Goal: Task Accomplishment & Management: Use online tool/utility

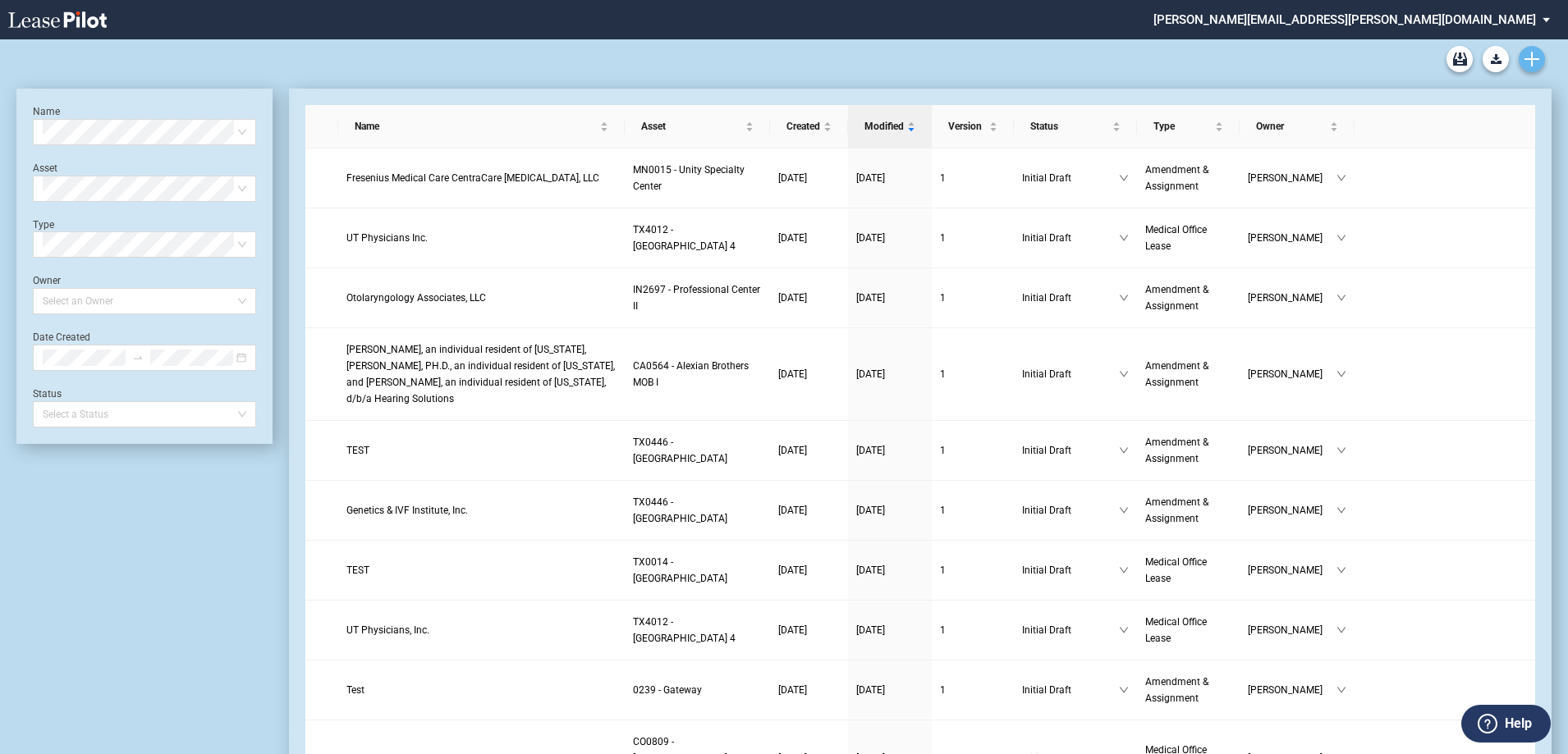
click at [1537, 56] on icon "Create new document" at bounding box center [1532, 59] width 15 height 15
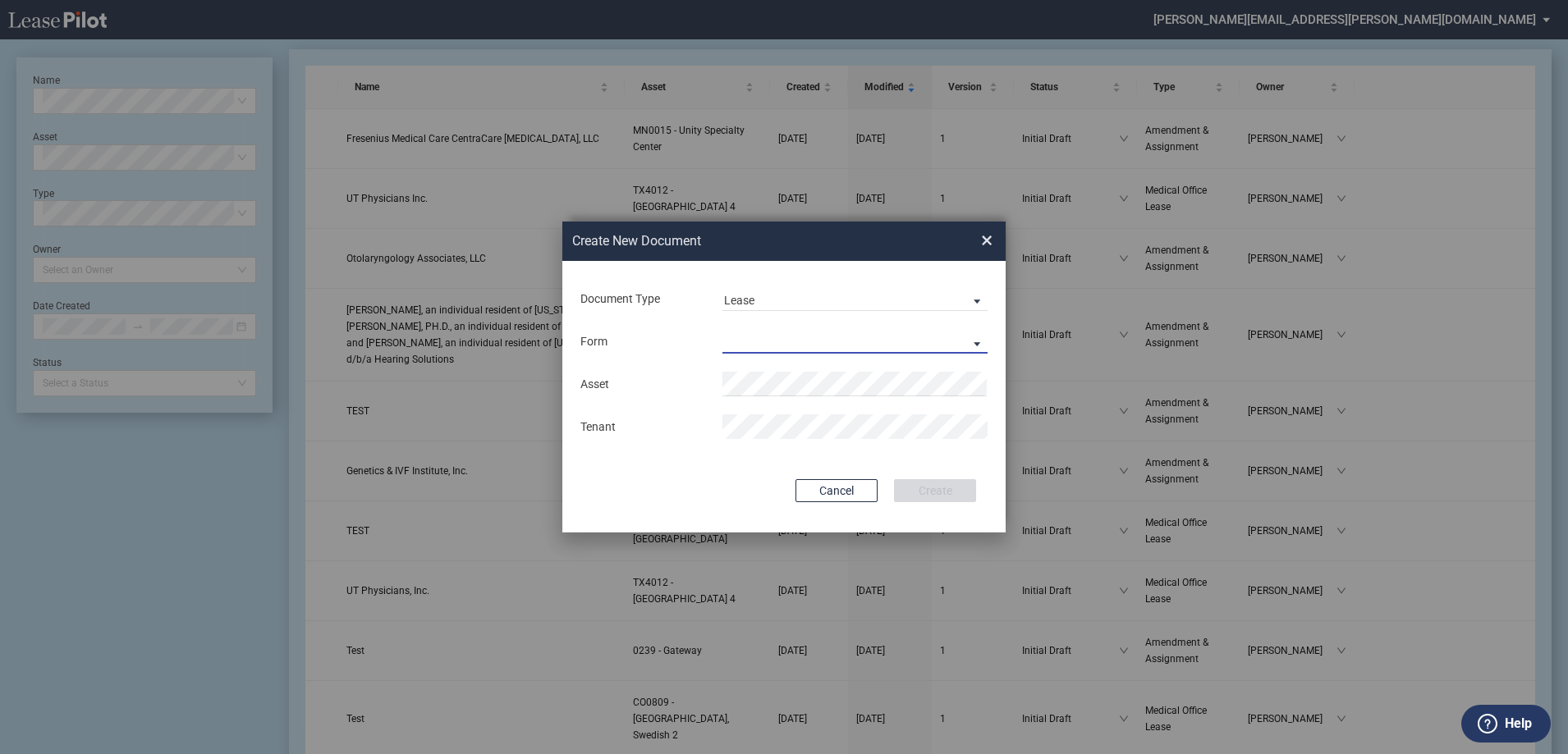
click at [835, 338] on md-select "Medical Office Lease Scottsdale Lease Louisville Lease 1370 Medical Place Lease…" at bounding box center [855, 341] width 265 height 24
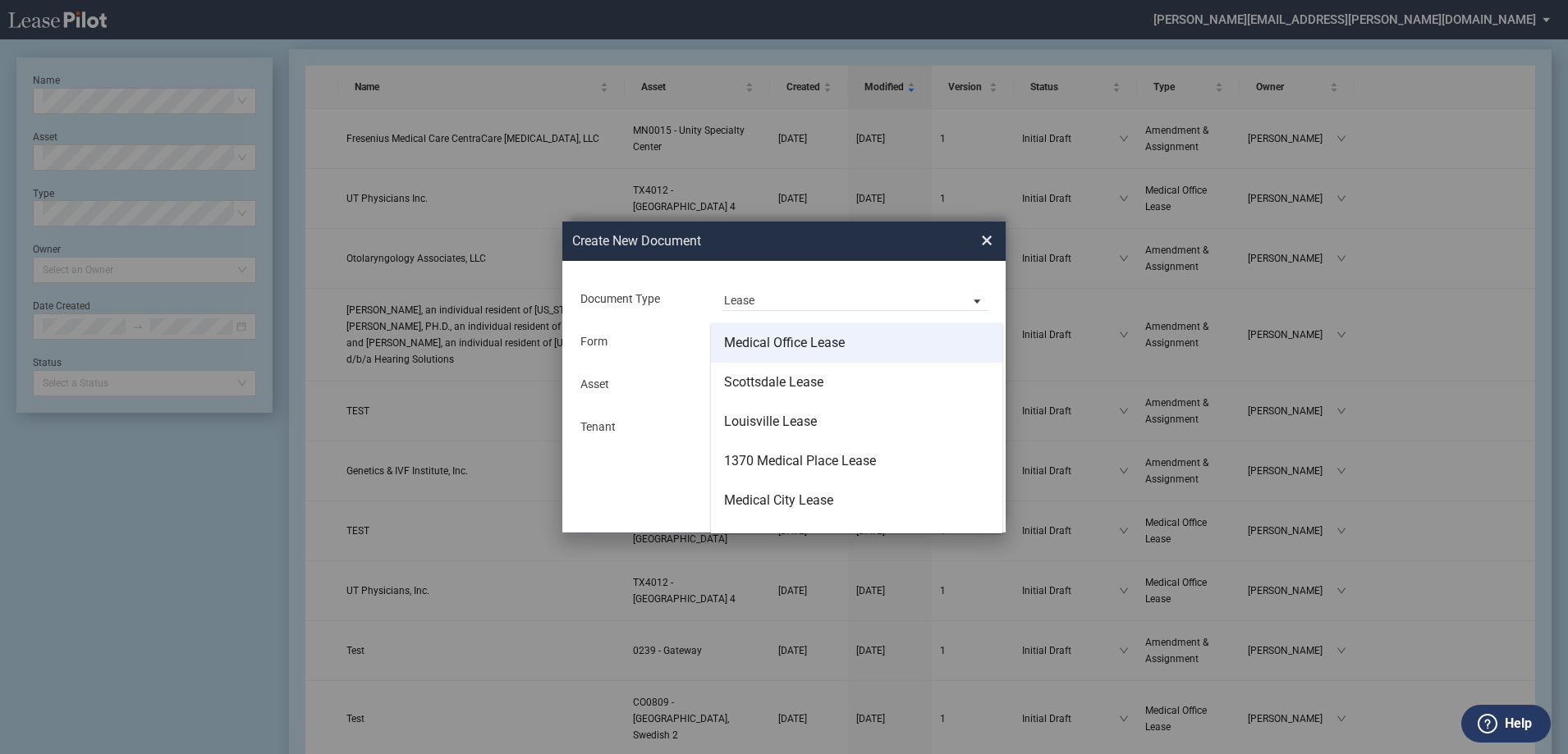
click at [800, 346] on div "Medical Office Lease" at bounding box center [784, 342] width 120 height 18
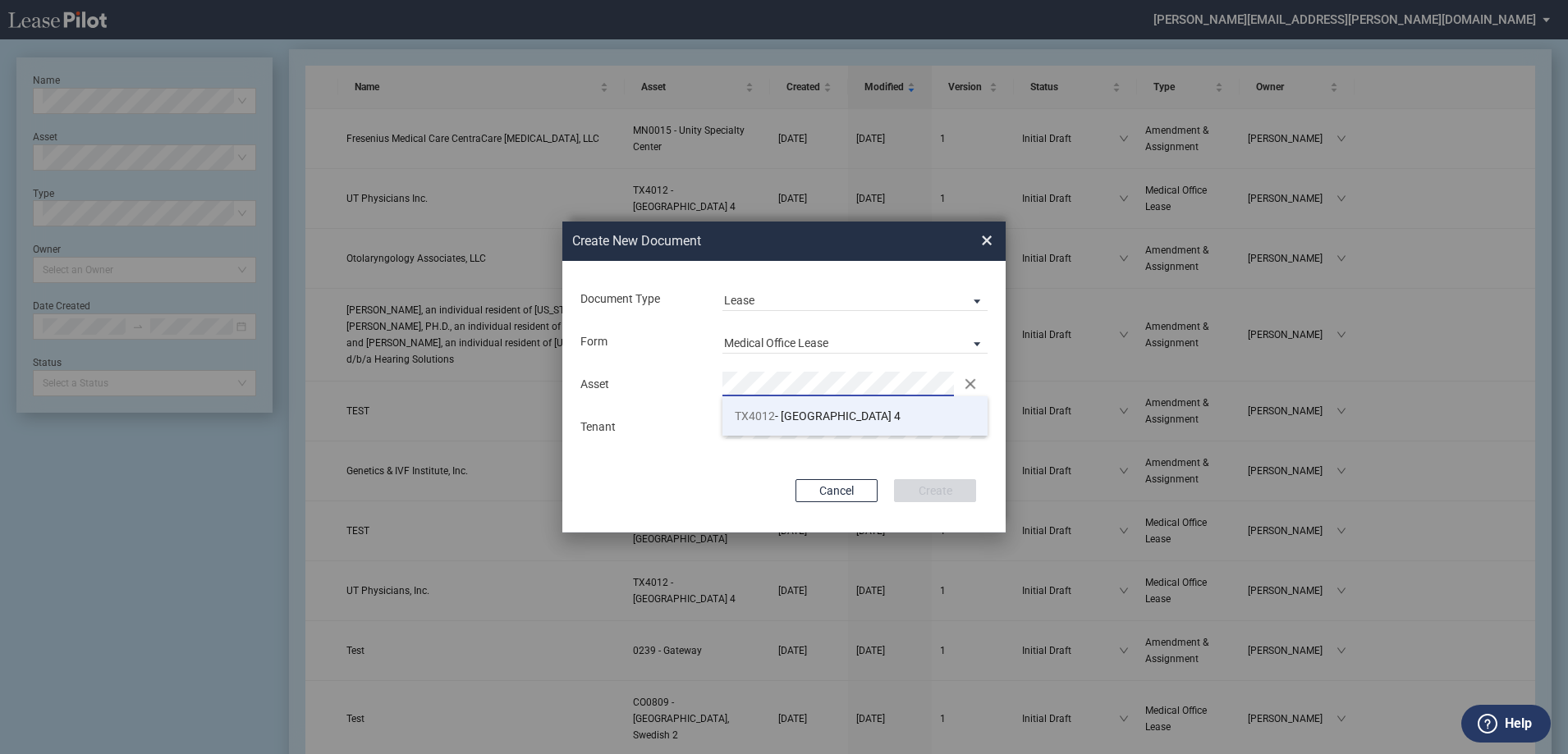
click at [843, 416] on span "TX4012 - Southwest Plaza 4" at bounding box center [817, 416] width 166 height 13
click at [940, 502] on button "Create" at bounding box center [935, 491] width 82 height 23
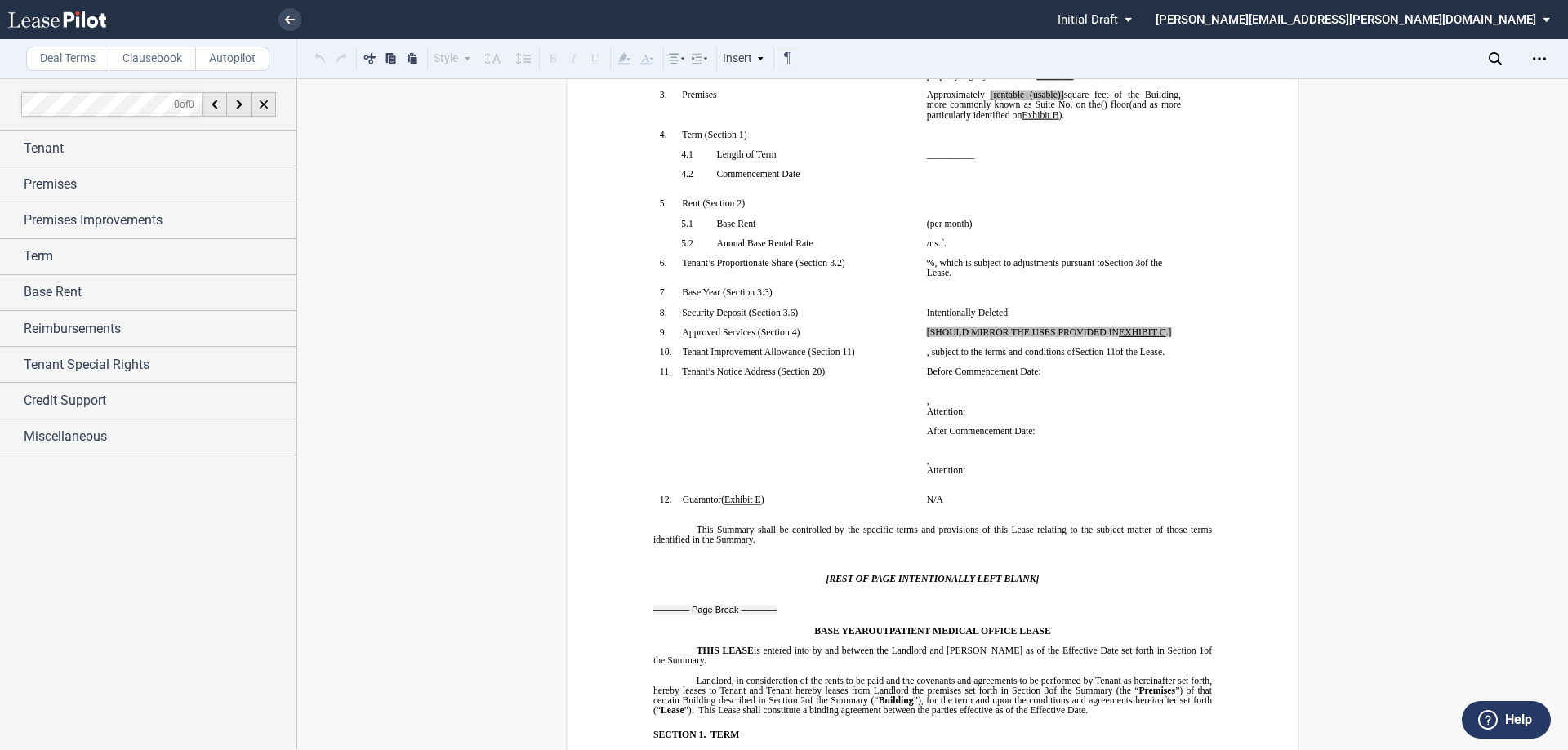
scroll to position [164, 0]
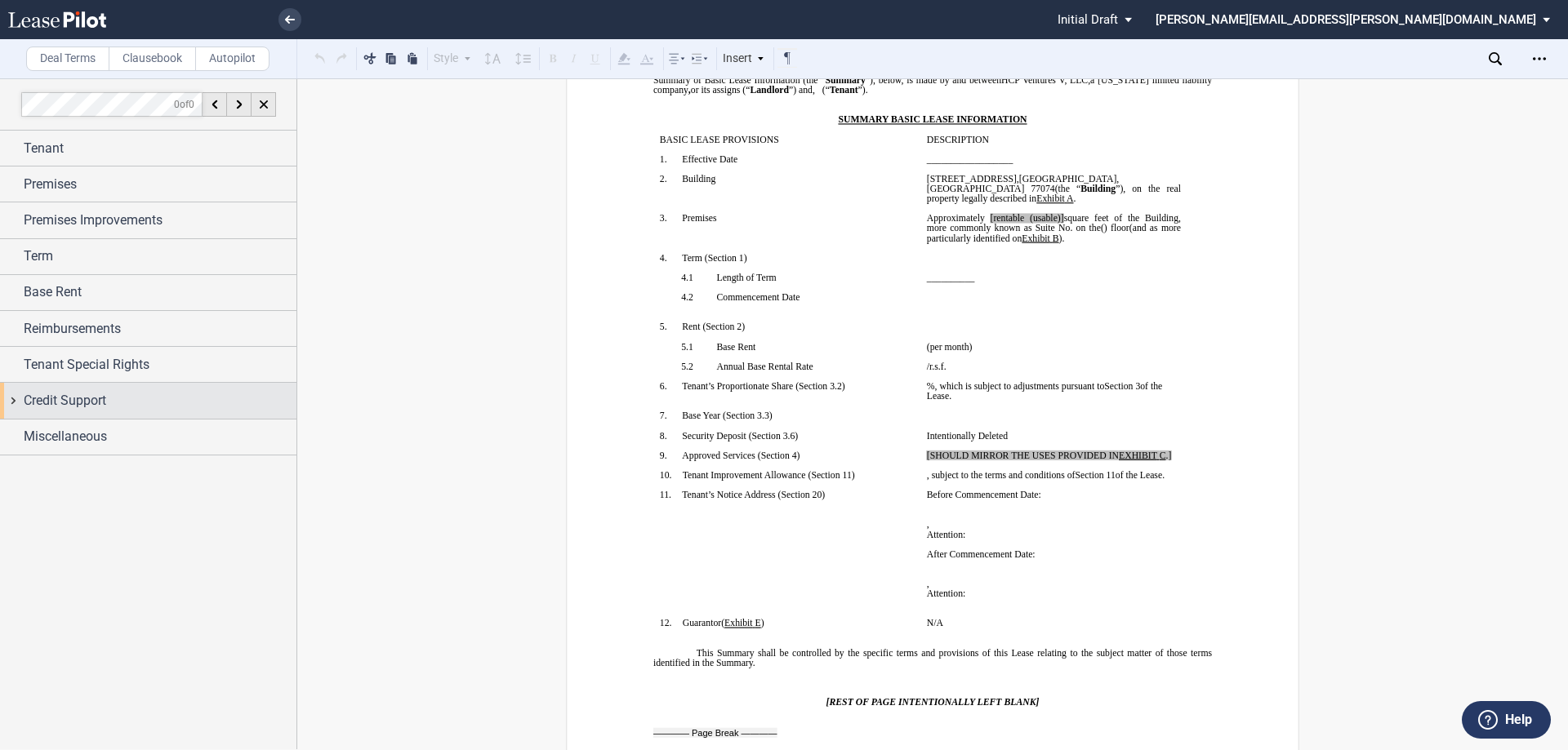
click at [106, 397] on span "Credit Support" at bounding box center [65, 400] width 82 height 20
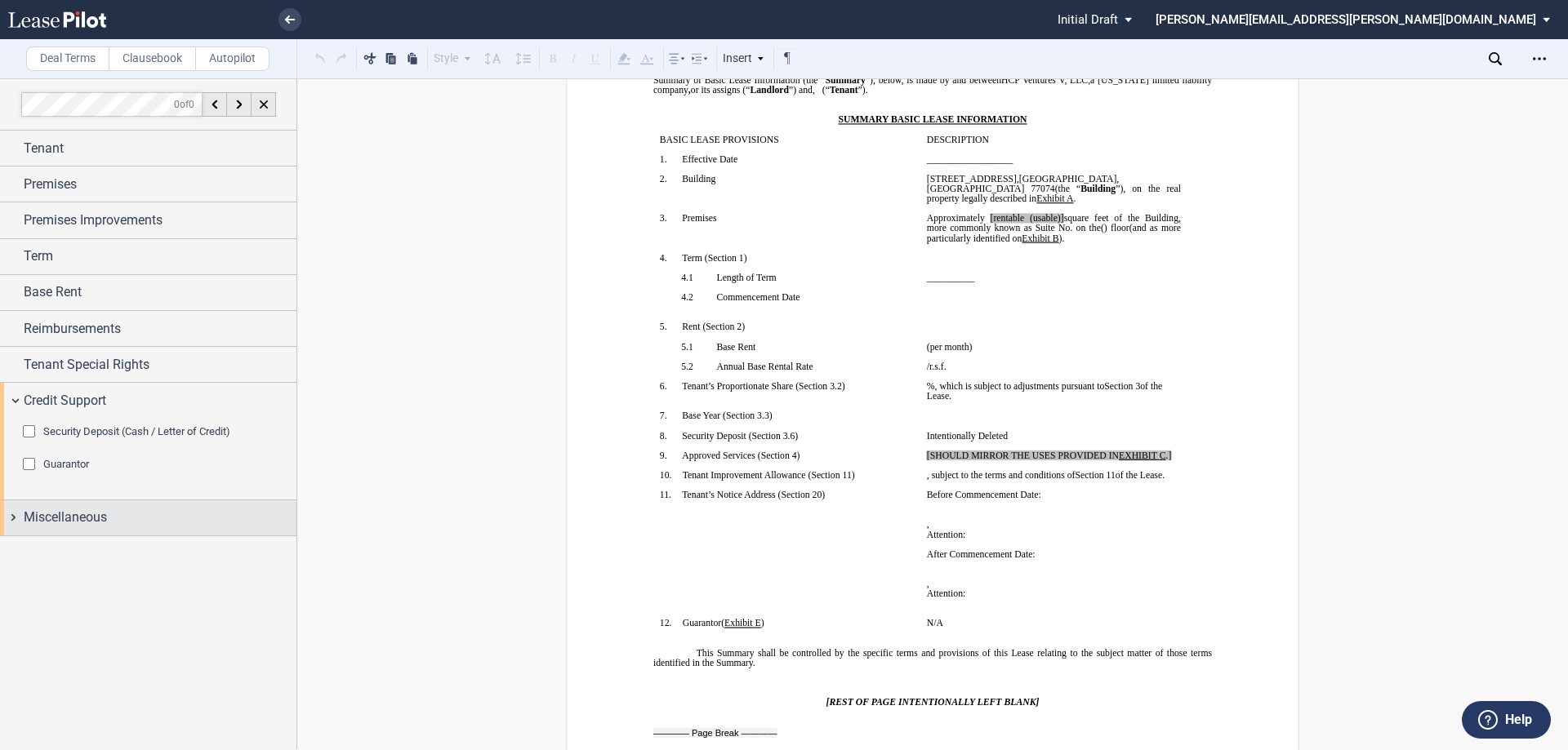
click at [108, 517] on div "Miscellaneous" at bounding box center [160, 517] width 273 height 20
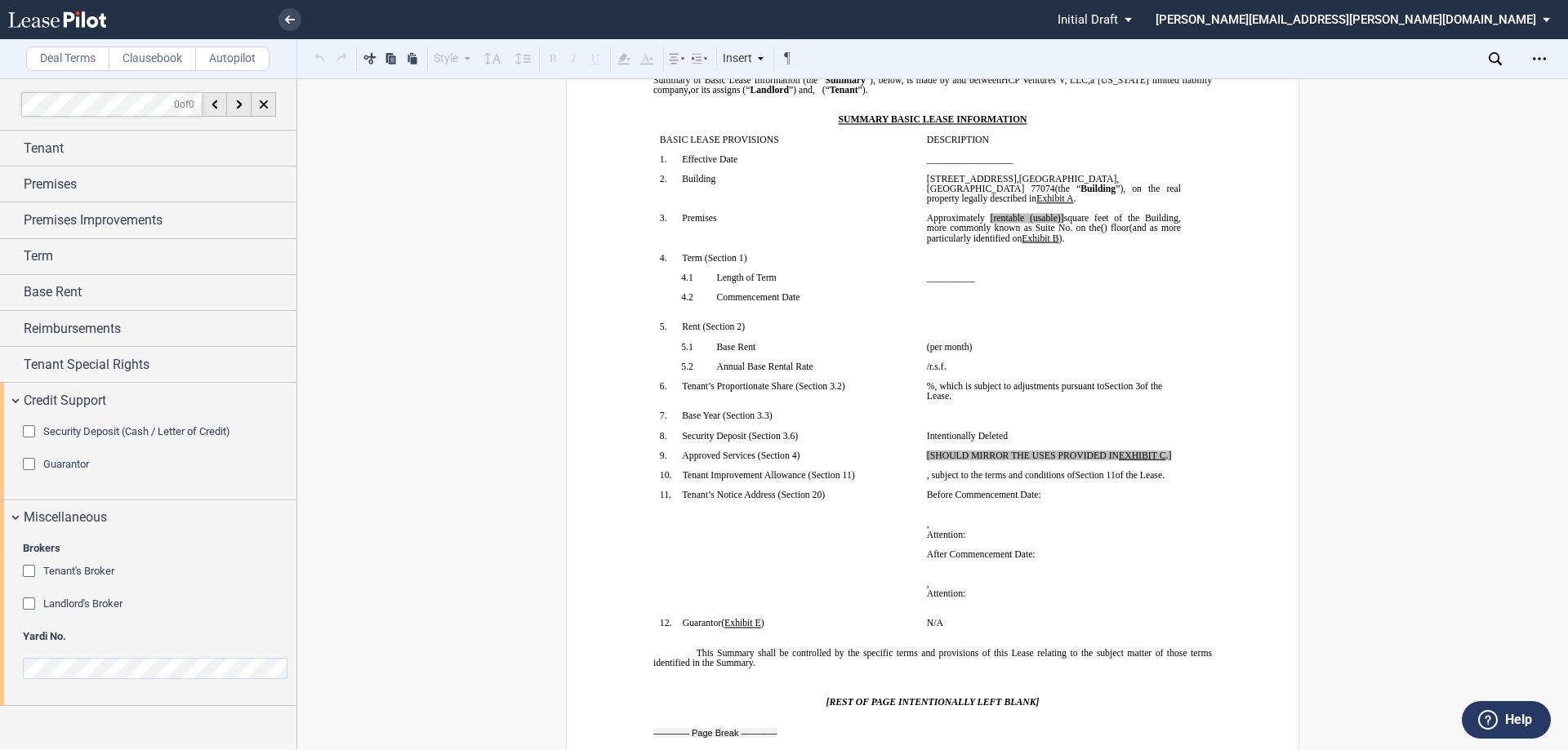
click at [31, 566] on div "Tenant's Broker" at bounding box center [30, 572] width 16 height 16
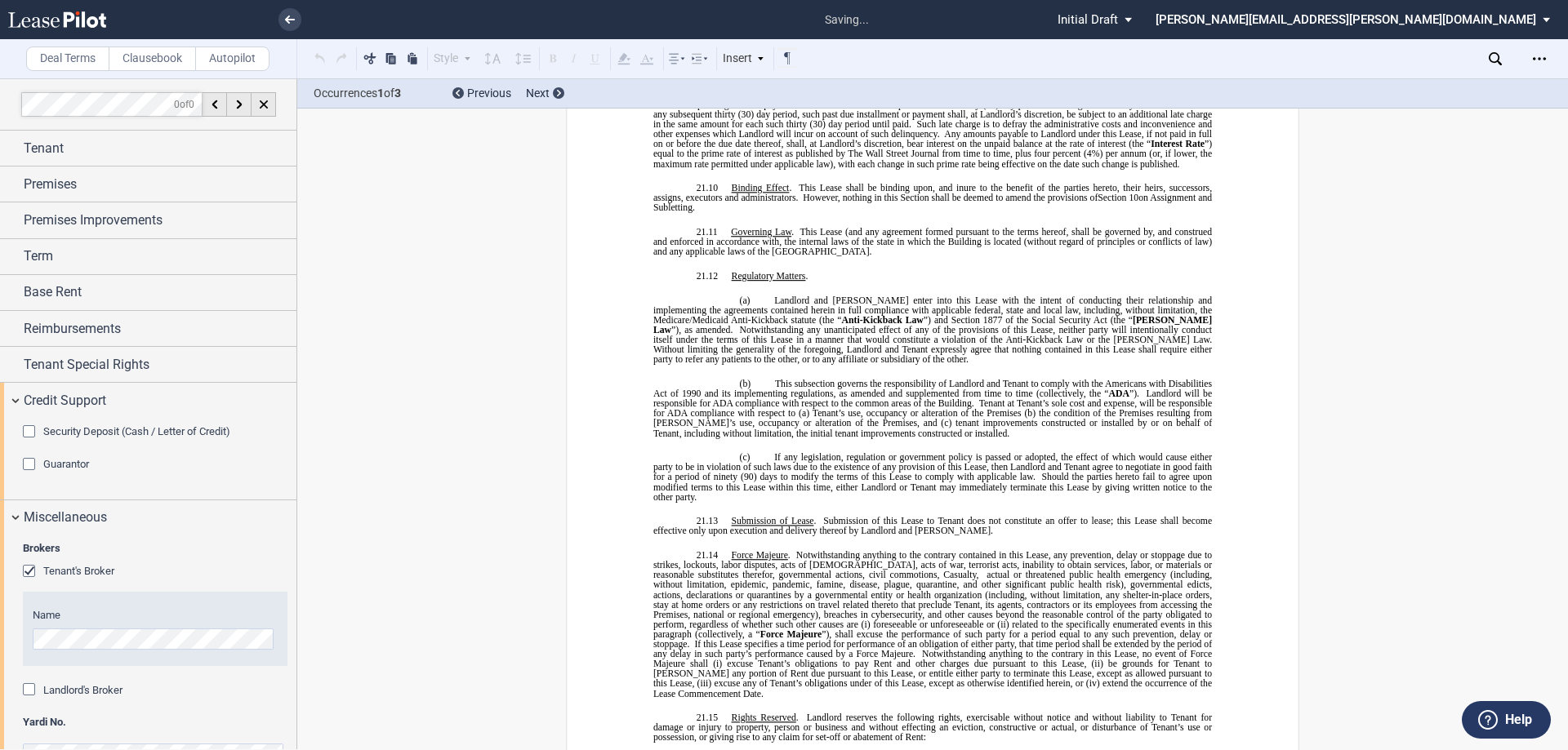
scroll to position [13382, 0]
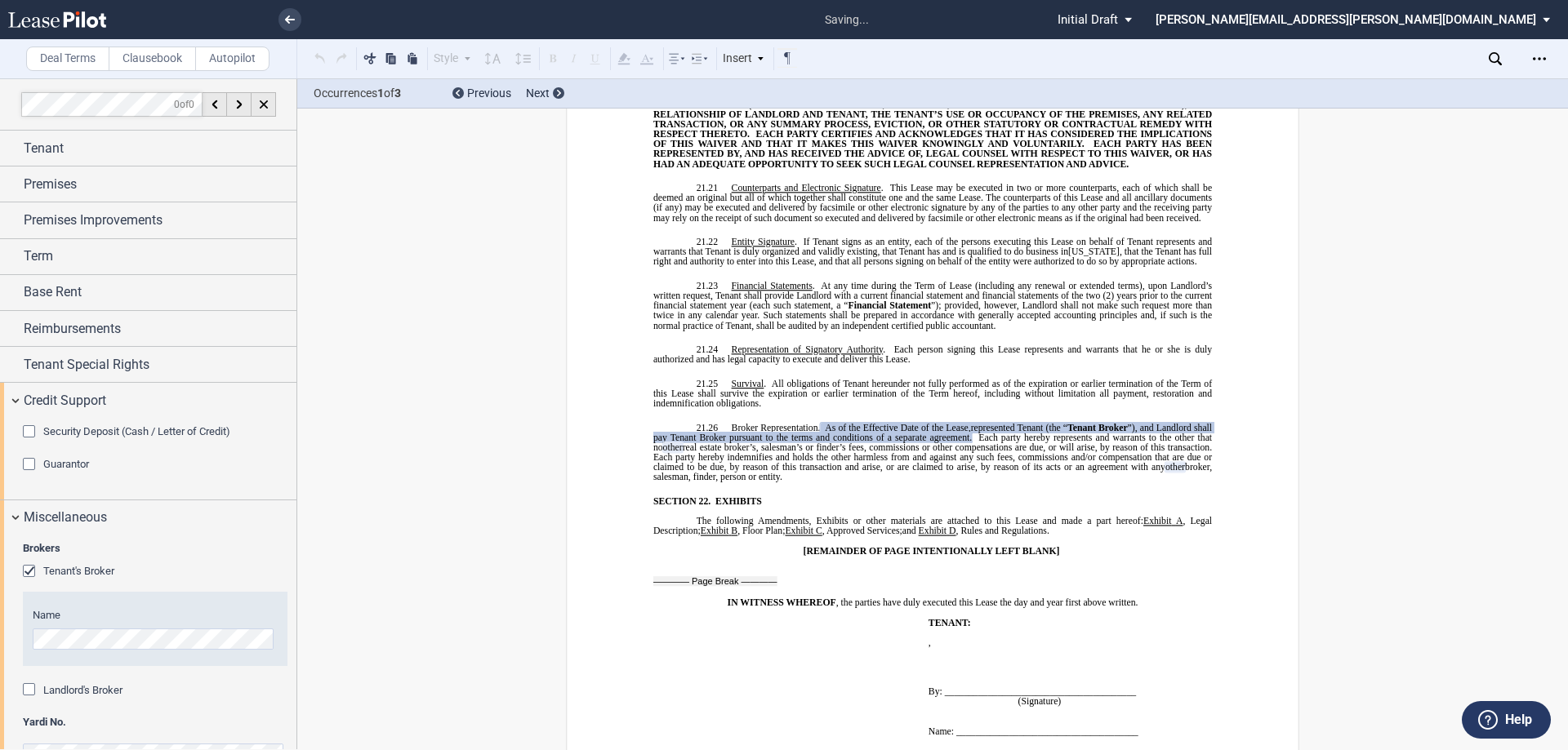
click at [28, 693] on div "Landlord's Broker" at bounding box center [30, 691] width 16 height 16
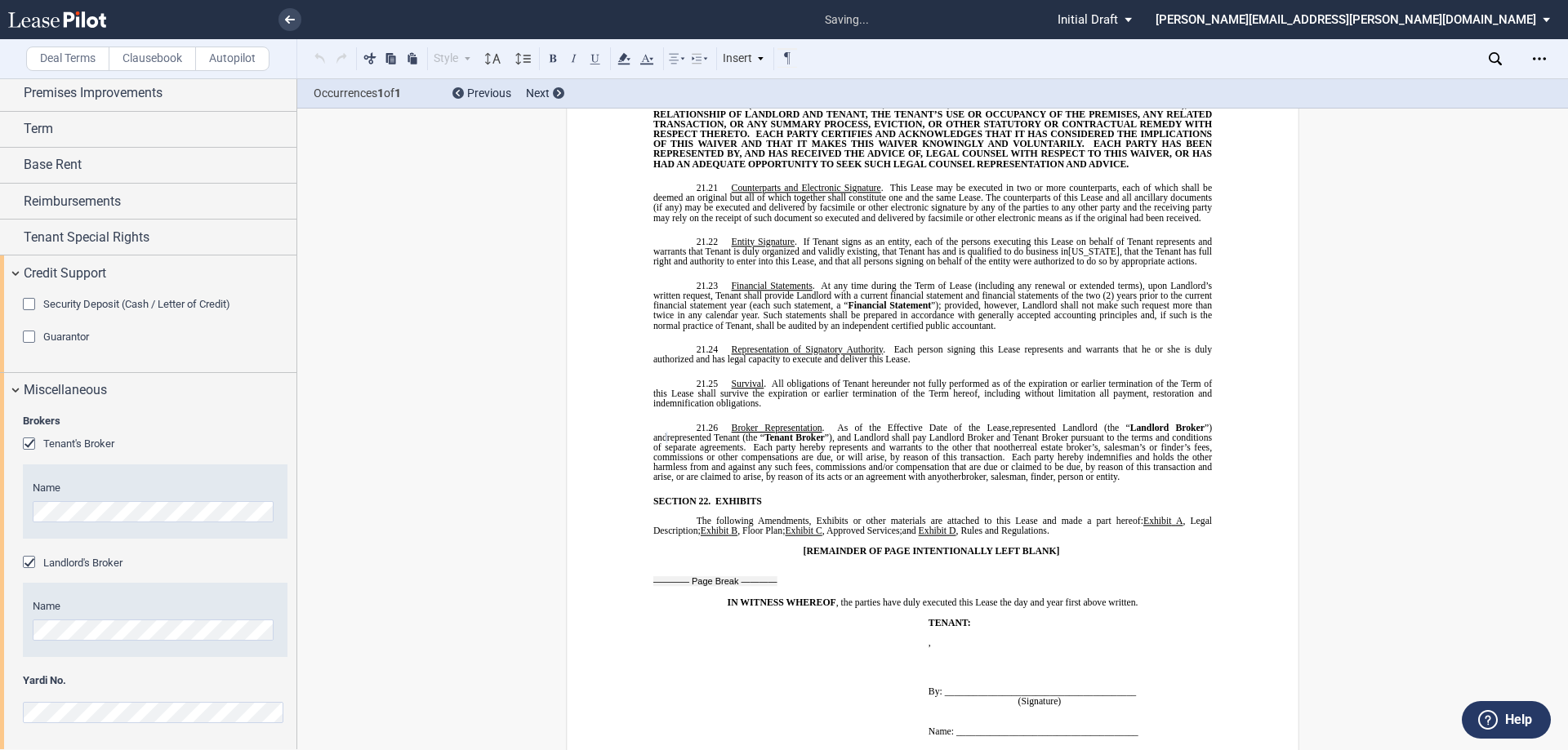
scroll to position [128, 0]
drag, startPoint x: 973, startPoint y: 400, endPoint x: 901, endPoint y: 387, distance: 73.2
click at [973, 453] on span "Each party hereby indemnifies and holds the other harmless from and against any…" at bounding box center [934, 467] width 561 height 29
drag, startPoint x: 807, startPoint y: 376, endPoint x: 1182, endPoint y: 407, distance: 376.3
click at [1182, 423] on p "21.26 Broker Representation . As of the Effective Date of the Lease, ﻿ ﻿ repres…" at bounding box center [932, 453] width 559 height 60
